Goal: Task Accomplishment & Management: Manage account settings

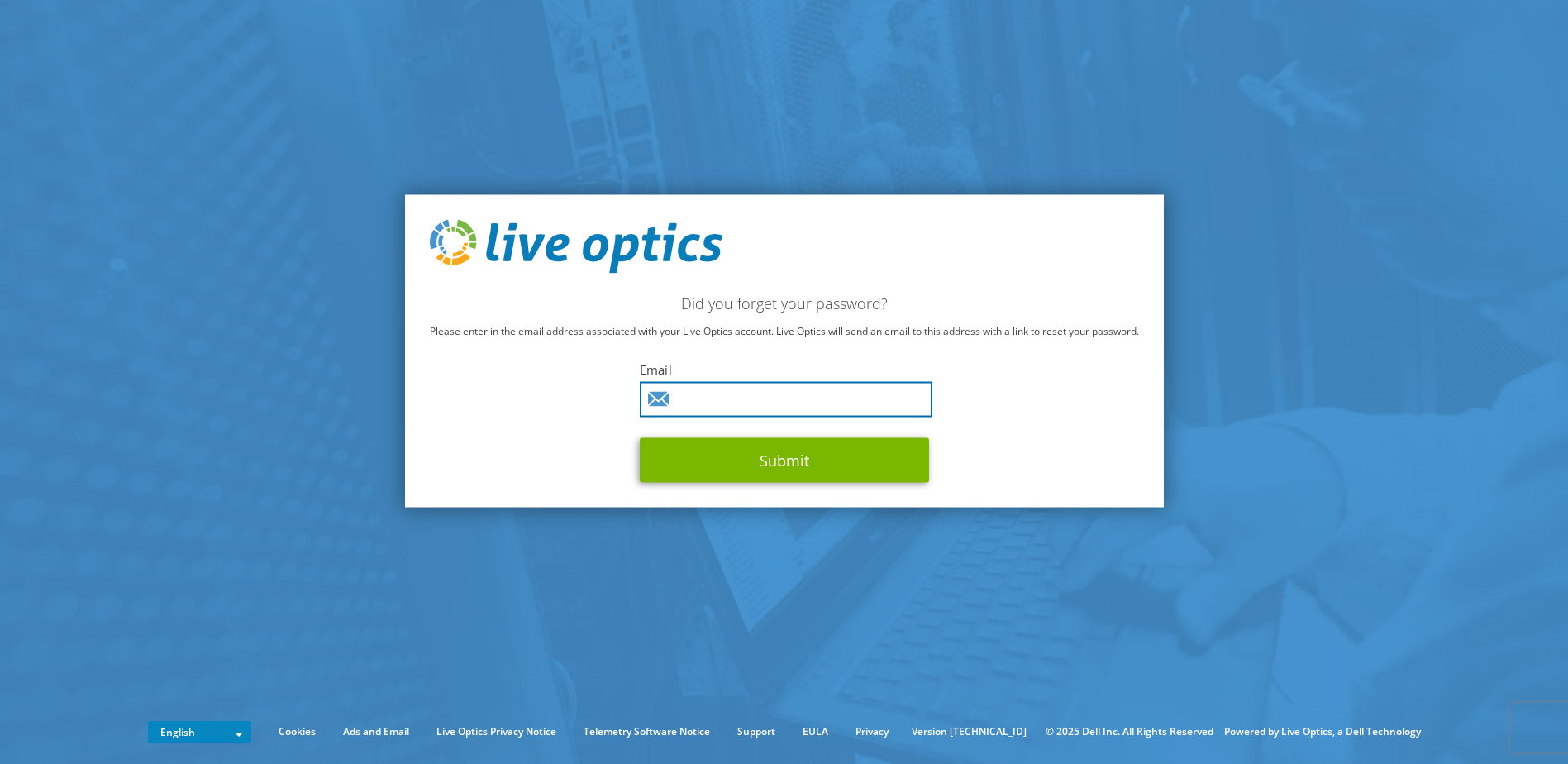
click at [710, 395] on input "text" at bounding box center [786, 400] width 293 height 36
type input "pierre.turin@st-ji.com"
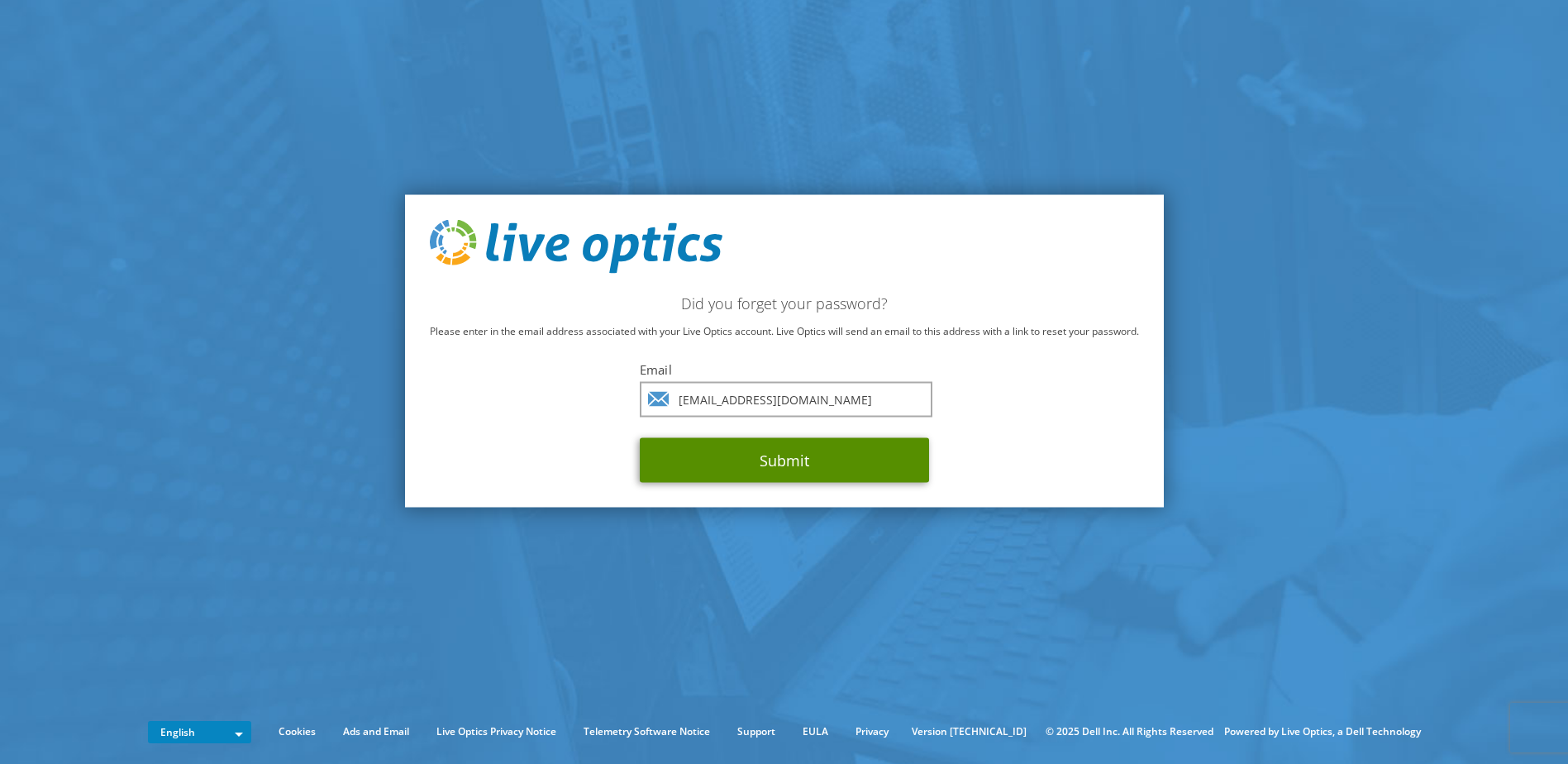
click at [765, 463] on button "Submit" at bounding box center [784, 461] width 289 height 45
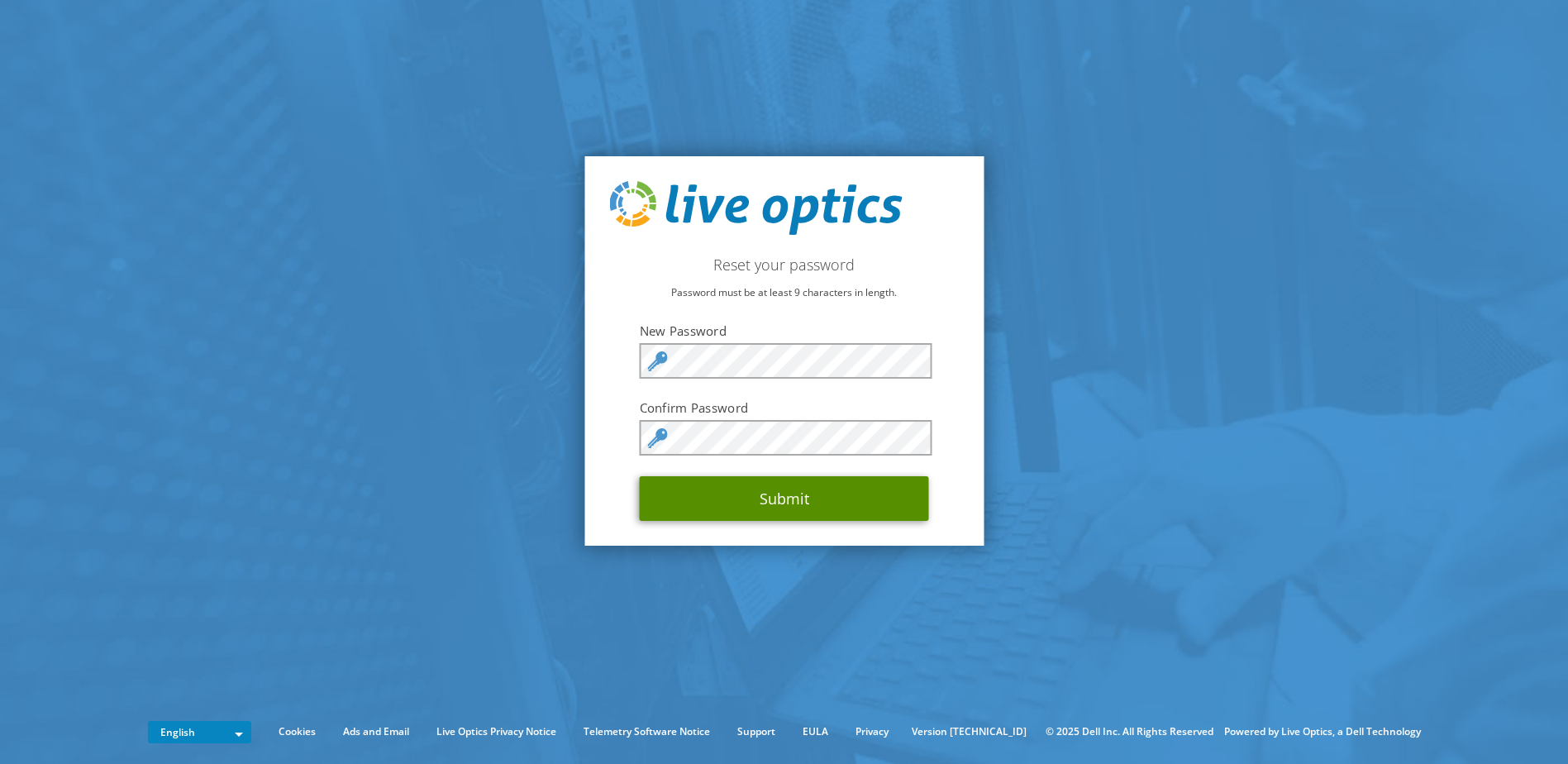
click at [652, 492] on button "Submit" at bounding box center [784, 498] width 289 height 45
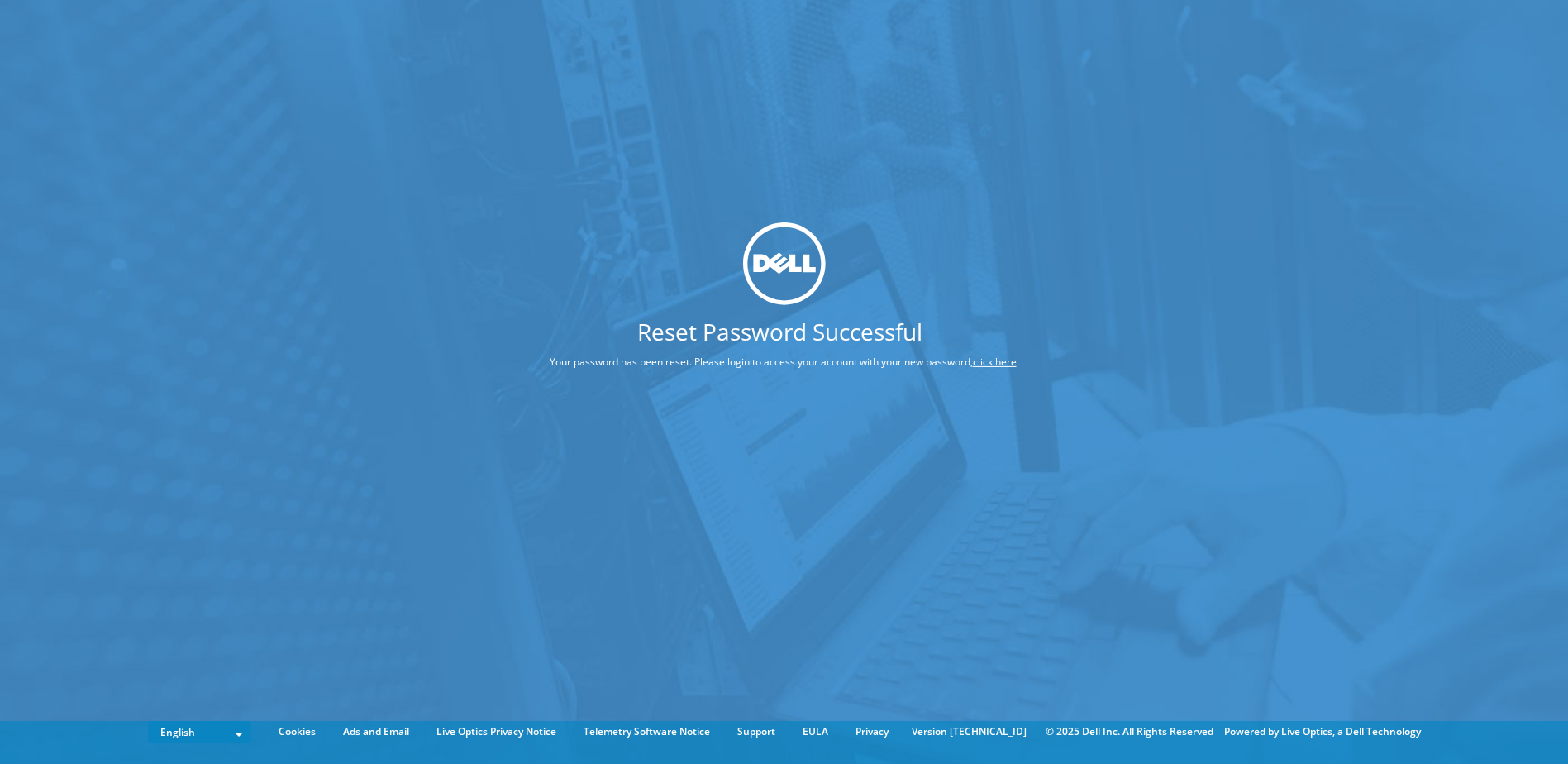
click at [998, 363] on link "click here" at bounding box center [994, 361] width 44 height 14
